Goal: Task Accomplishment & Management: Use online tool/utility

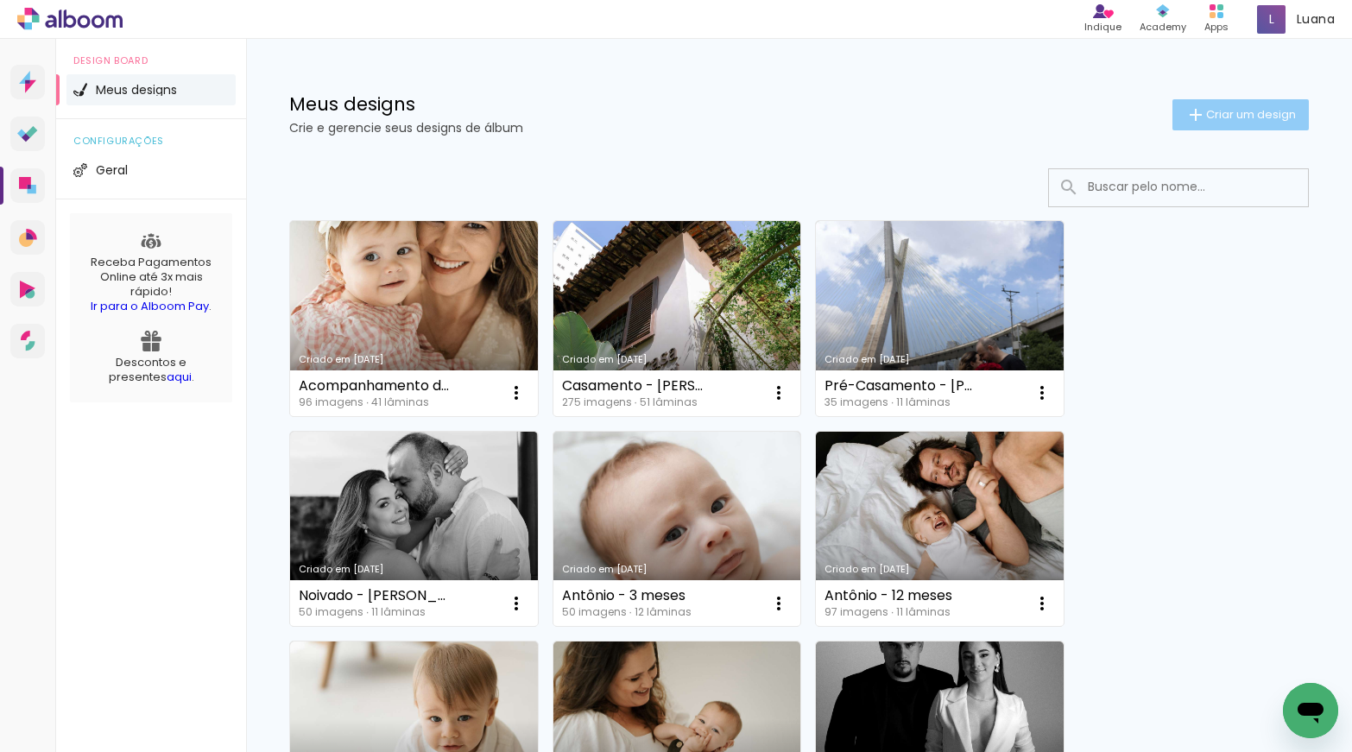
click at [1232, 120] on span "Criar um design" at bounding box center [1251, 114] width 90 height 11
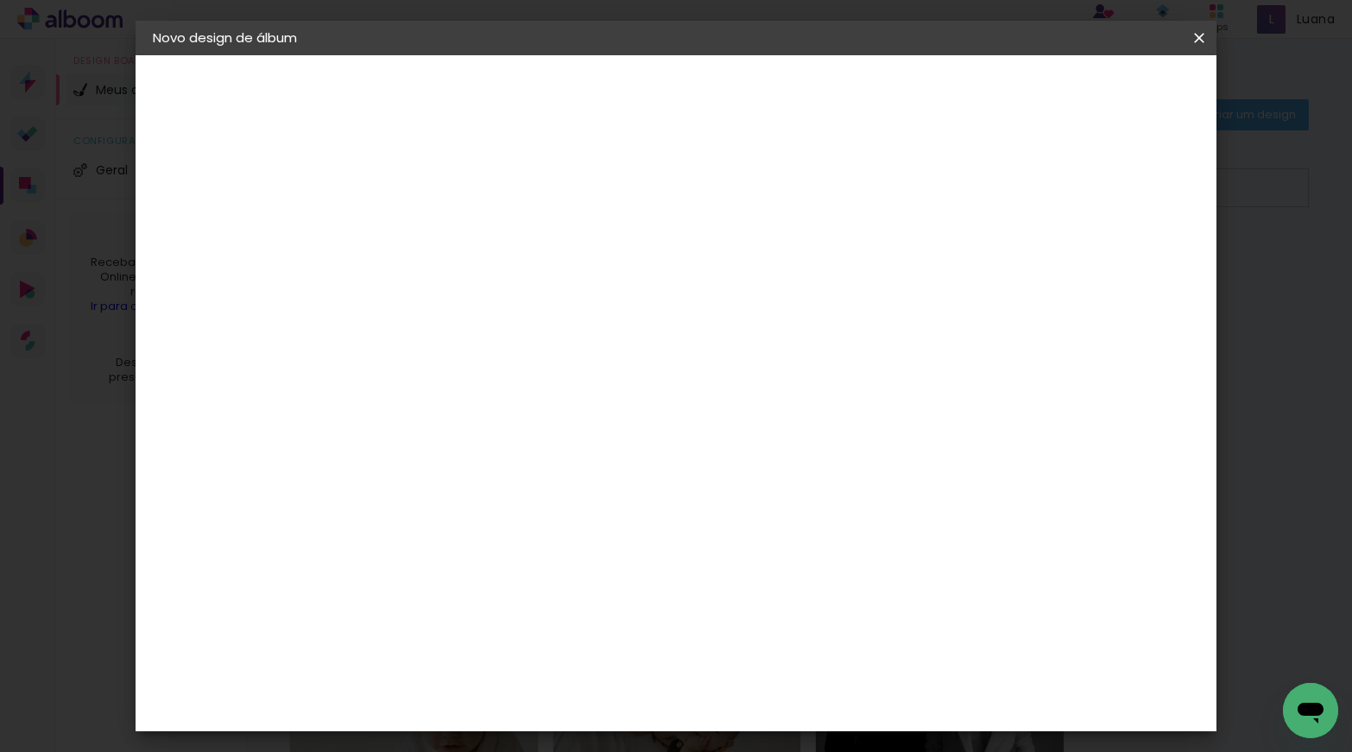
click at [435, 235] on input at bounding box center [435, 231] width 0 height 27
click at [435, 239] on input "[PERSON_NAME] e [PERSON_NAME] -" at bounding box center [435, 231] width 0 height 27
click at [435, 228] on input "[PERSON_NAME] e [PERSON_NAME] -" at bounding box center [435, 231] width 0 height 27
click at [435, 237] on input "[PERSON_NAME] e [PERSON_NAME] -" at bounding box center [435, 231] width 0 height 27
click at [435, 225] on input "[PERSON_NAME] e [PERSON_NAME] -" at bounding box center [435, 231] width 0 height 27
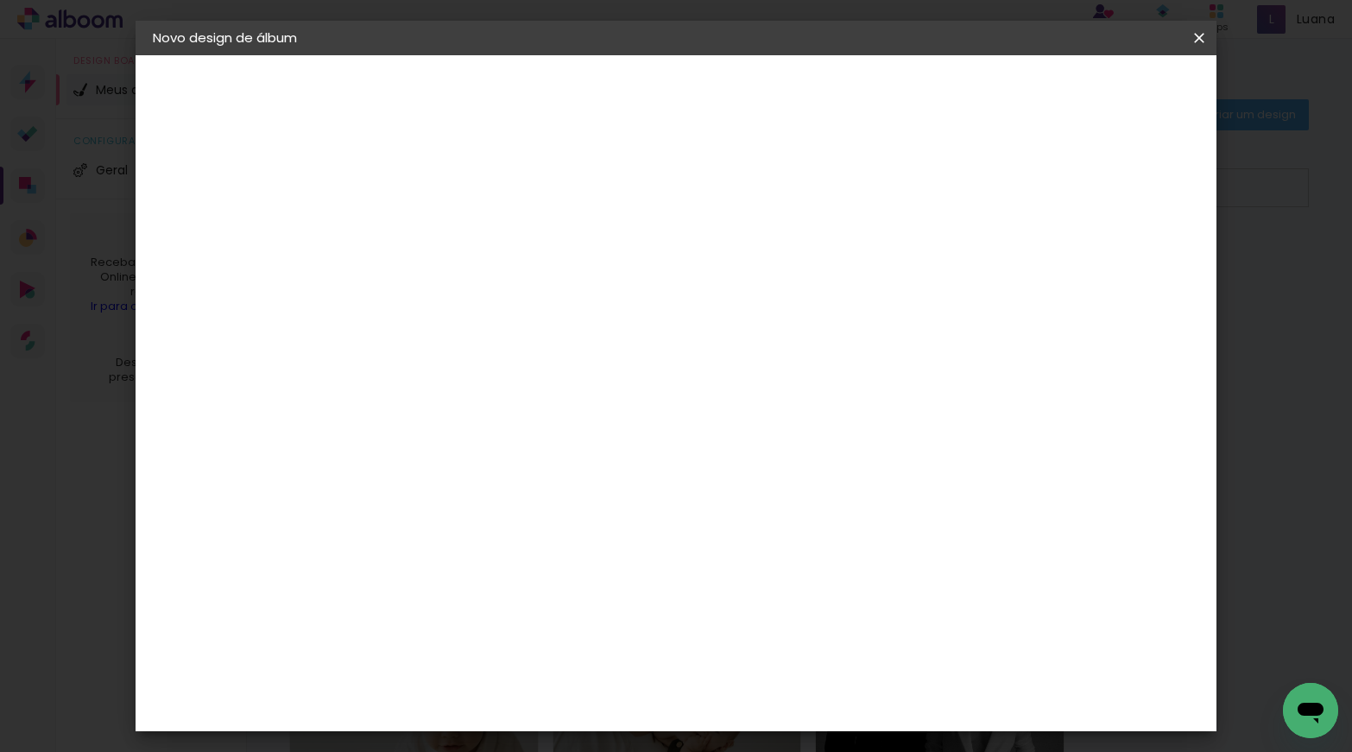
click at [435, 234] on input "[PERSON_NAME] e [PERSON_NAME] -" at bounding box center [435, 231] width 0 height 27
click at [435, 236] on input "[PERSON_NAME] e [PERSON_NAME] -" at bounding box center [435, 231] width 0 height 27
click at [435, 238] on input "[PERSON_NAME] e [PERSON_NAME] -" at bounding box center [435, 231] width 0 height 27
click at [435, 239] on input "[PERSON_NAME] e [PERSON_NAME] -" at bounding box center [435, 231] width 0 height 27
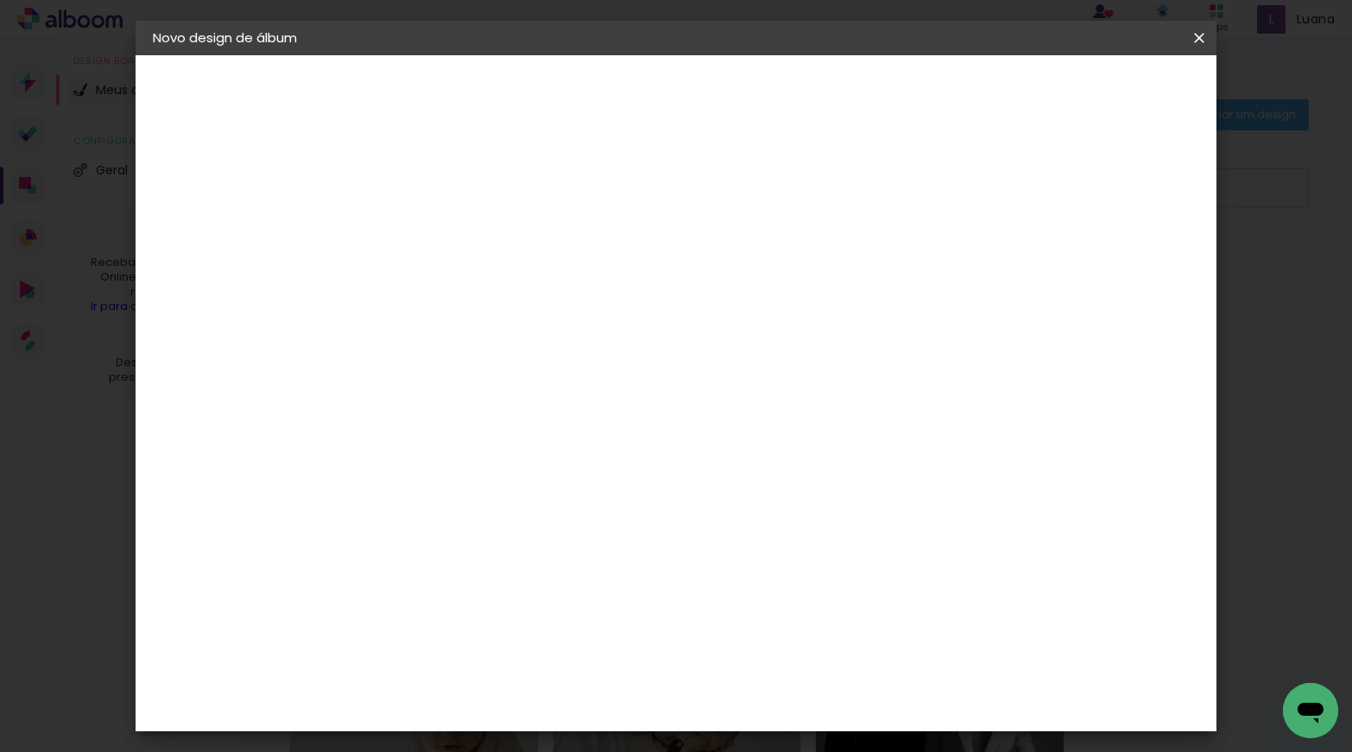
click at [435, 239] on input "[PERSON_NAME] e [PERSON_NAME] -" at bounding box center [435, 231] width 0 height 27
click at [435, 228] on input "[PERSON_NAME] e [PERSON_NAME] -" at bounding box center [435, 231] width 0 height 27
click at [435, 239] on input "[PERSON_NAME] e [PERSON_NAME] -" at bounding box center [435, 231] width 0 height 27
click at [435, 227] on input "[PERSON_NAME] e [PERSON_NAME] -" at bounding box center [435, 231] width 0 height 27
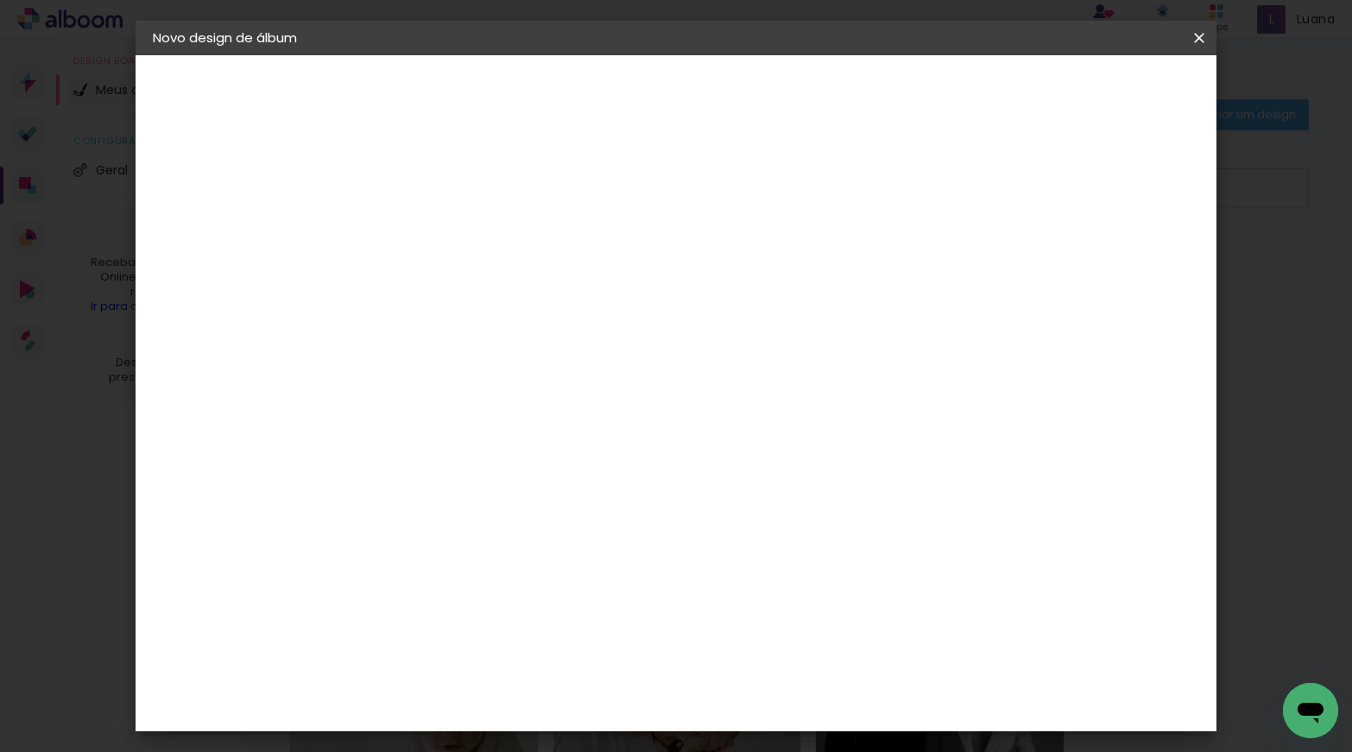
click at [435, 241] on input "[PERSON_NAME] e [PERSON_NAME] -" at bounding box center [435, 231] width 0 height 27
click at [435, 227] on input "[PERSON_NAME] e [PERSON_NAME] -" at bounding box center [435, 231] width 0 height 27
type input "[PERSON_NAME] e [PERSON_NAME]"
type paper-input "[PERSON_NAME] e [PERSON_NAME]"
click at [0, 0] on slot "Avançar" at bounding box center [0, 0] width 0 height 0
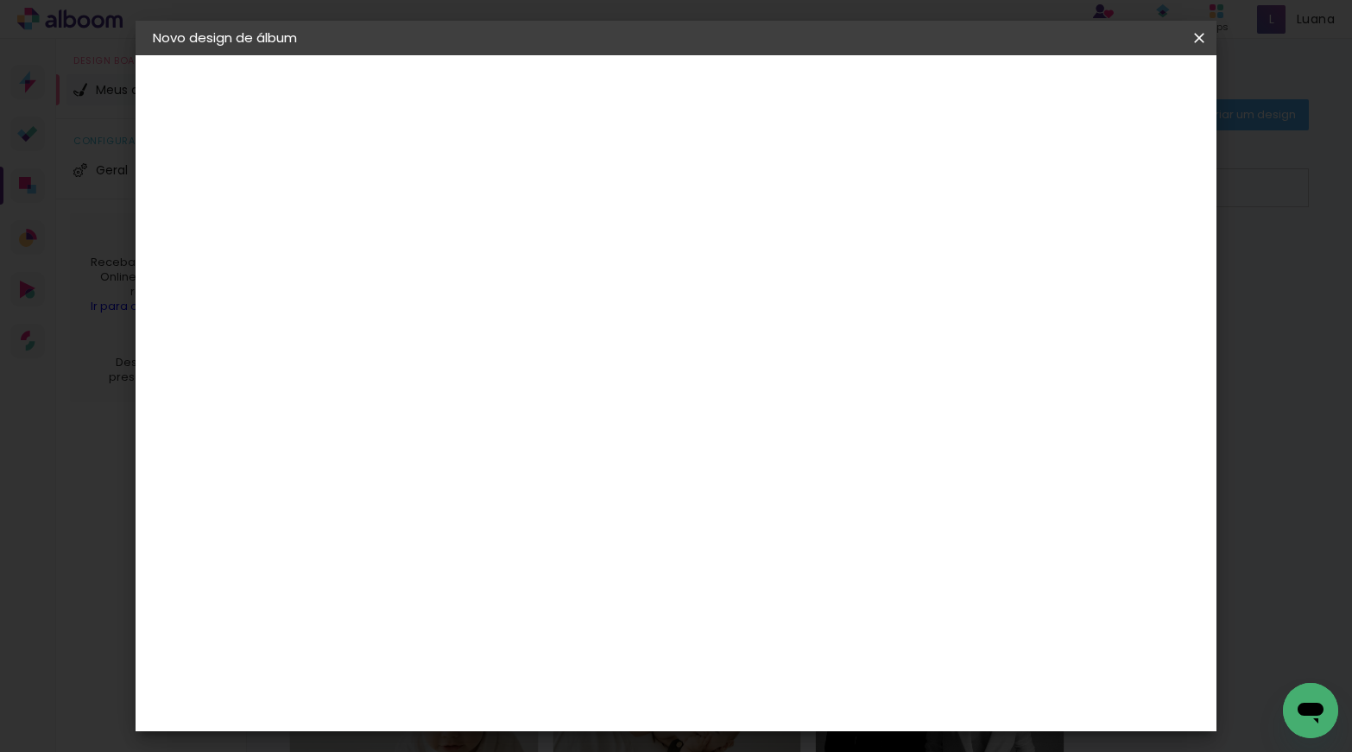
scroll to position [1681, 0]
click at [465, 528] on div "Go image" at bounding box center [444, 542] width 42 height 28
click at [0, 0] on slot "Avançar" at bounding box center [0, 0] width 0 height 0
click at [523, 314] on div at bounding box center [479, 315] width 88 height 2
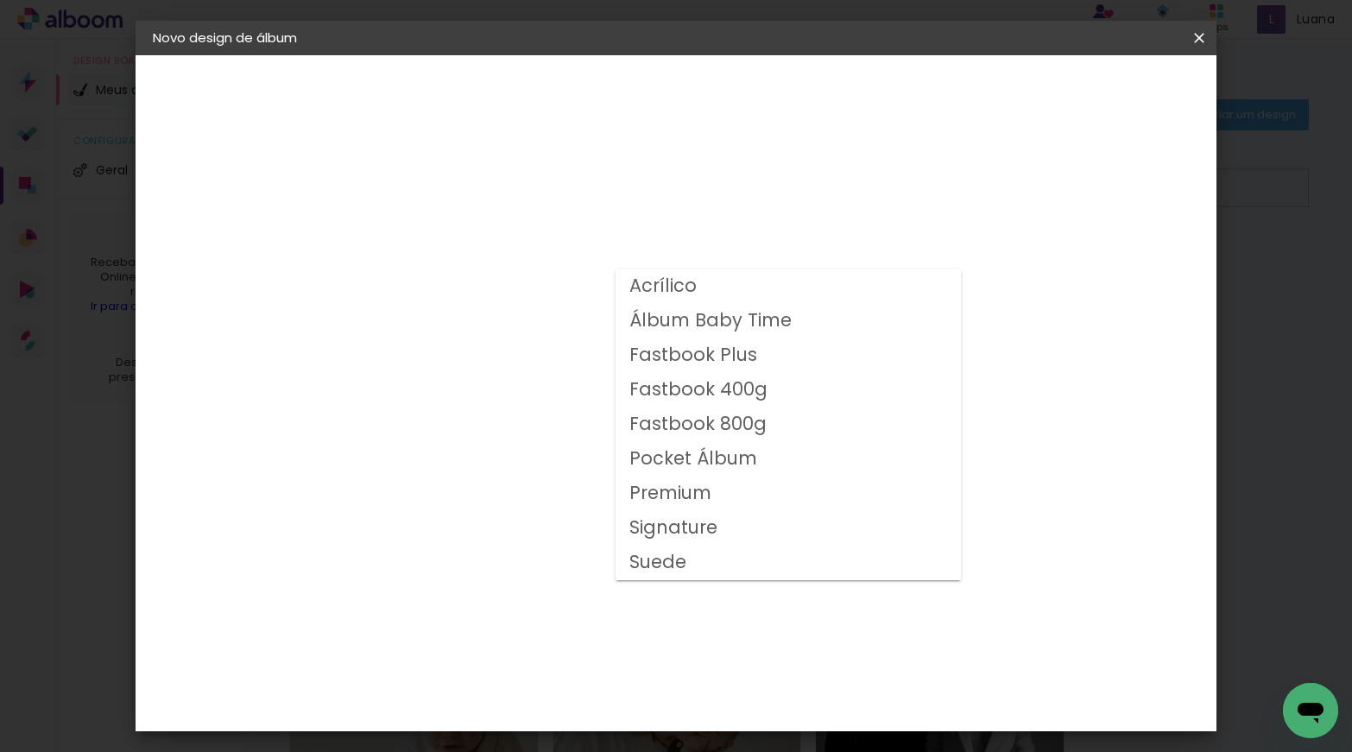
click at [0, 0] on slot "Fastbook 800g" at bounding box center [0, 0] width 0 height 0
type input "Fastbook 800g"
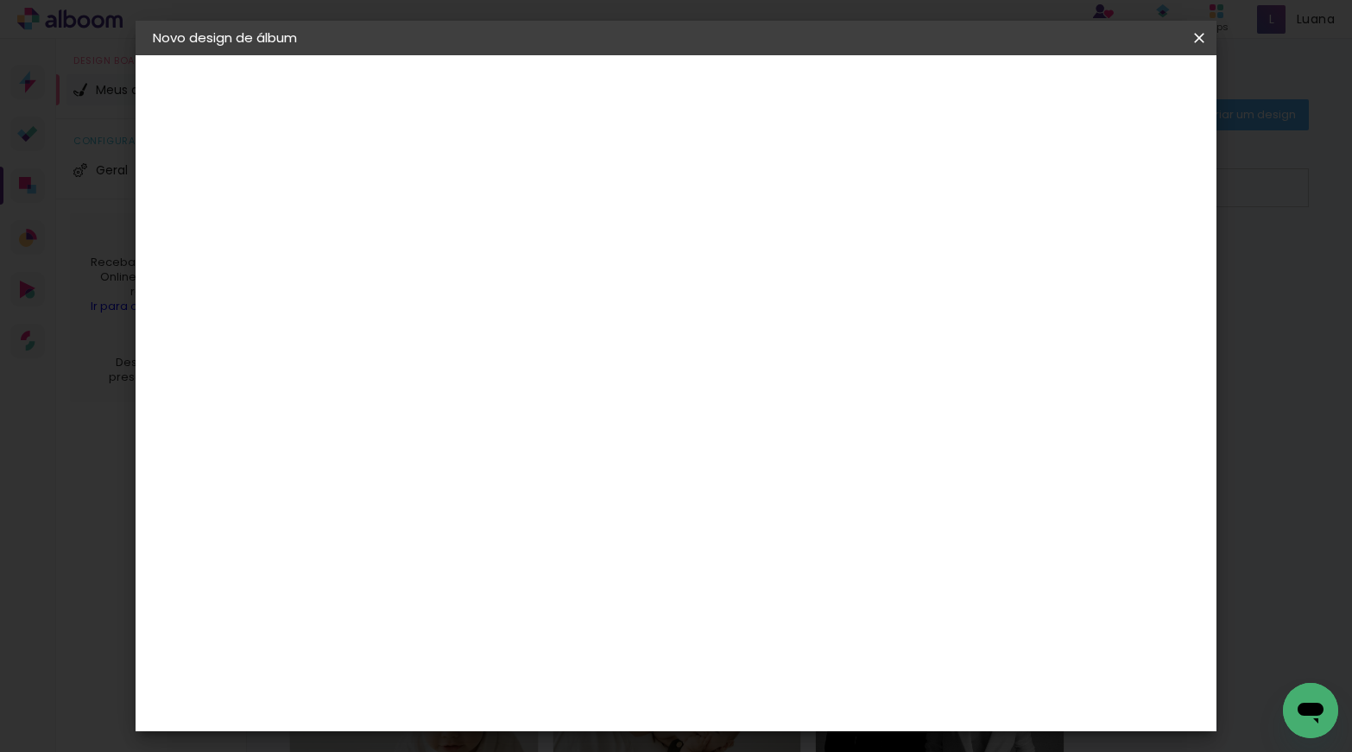
scroll to position [336, 0]
click at [717, 100] on paper-button "Avançar" at bounding box center [674, 91] width 85 height 29
click at [1043, 92] on span "Iniciar design" at bounding box center [1004, 91] width 79 height 12
